Goal: Information Seeking & Learning: Learn about a topic

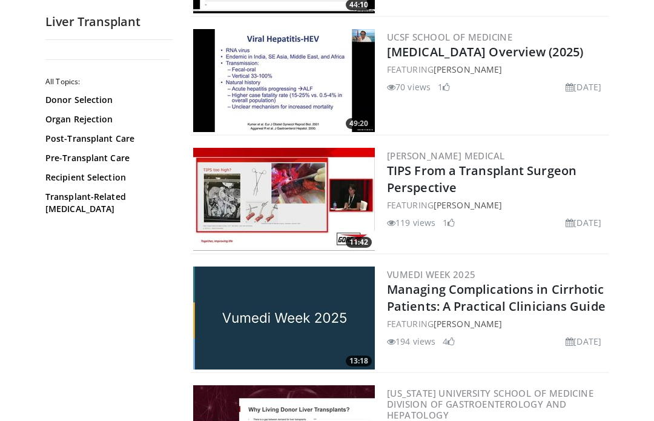
scroll to position [243, 0]
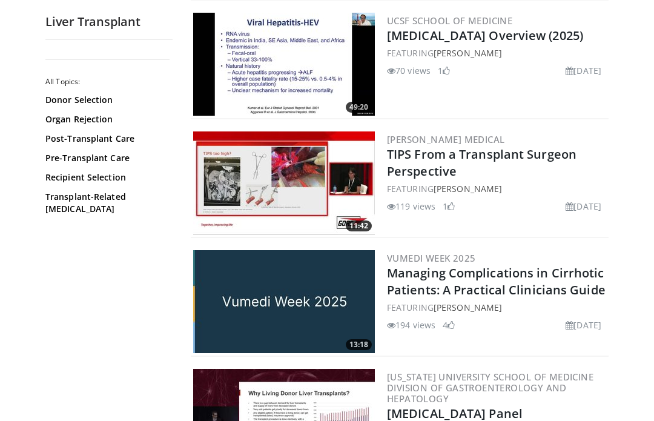
click at [539, 153] on link "TIPS From a Transplant Surgeon Perspective" at bounding box center [482, 162] width 190 height 33
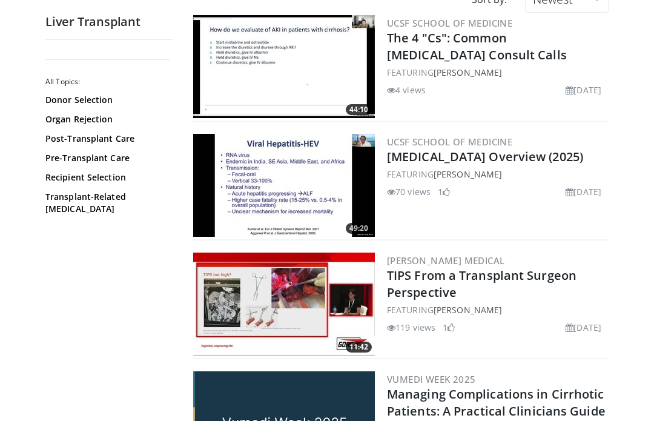
scroll to position [121, 0]
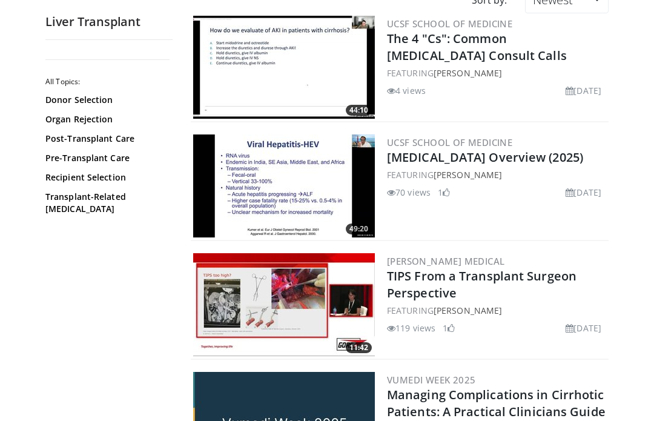
click at [70, 120] on link "Organ Rejection" at bounding box center [105, 119] width 121 height 12
click at [75, 98] on link "Donor Selection" at bounding box center [105, 100] width 121 height 12
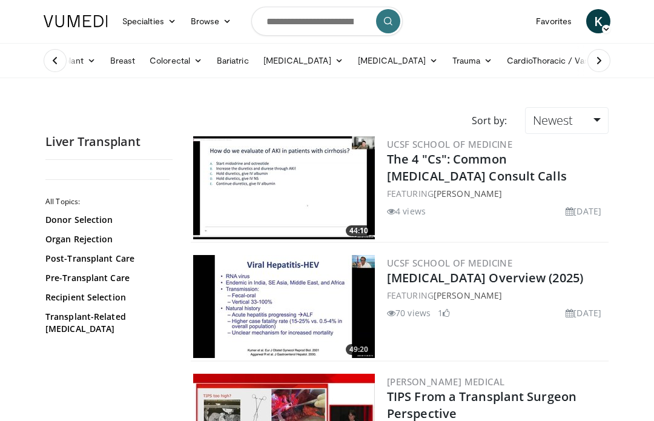
scroll to position [0, 0]
